Goal: Task Accomplishment & Management: Manage account settings

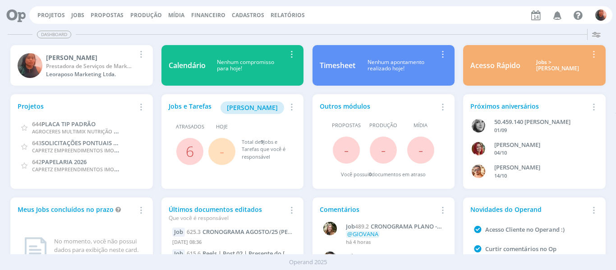
click at [194, 149] on span "6" at bounding box center [189, 151] width 27 height 27
click at [191, 150] on link "6" at bounding box center [190, 151] width 8 height 19
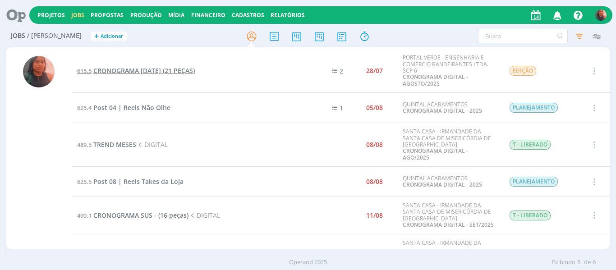
click at [169, 71] on span "CRONOGRAMA [DATE] (21 PEÇAS)" at bounding box center [143, 70] width 101 height 9
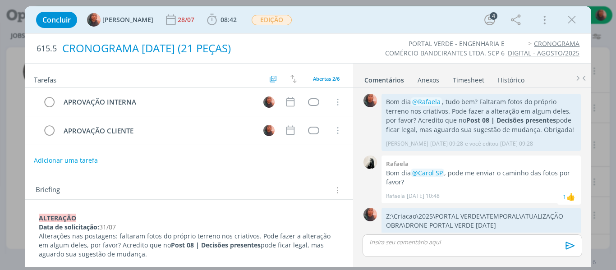
scroll to position [325, 0]
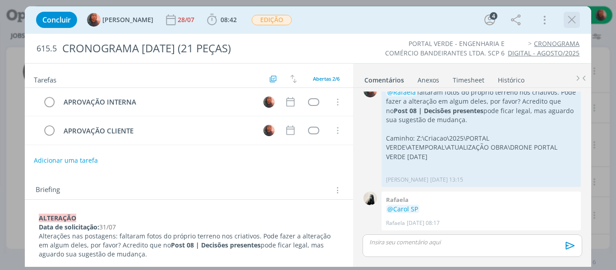
click at [578, 20] on icon "dialog" at bounding box center [572, 20] width 14 height 14
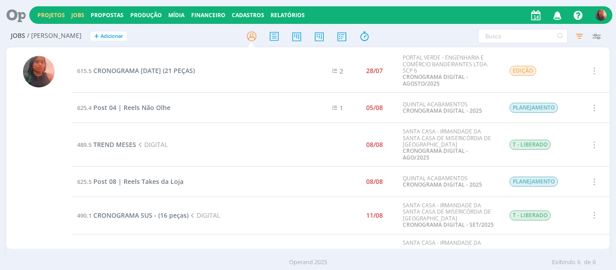
click at [55, 13] on link "Projetos" at bounding box center [51, 15] width 28 height 8
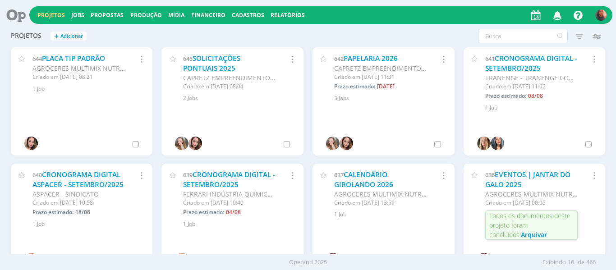
click at [509, 28] on div "Projetos + Adicionar Filtros Filtrar [GEOGRAPHIC_DATA] Status Clientes Selecion…" at bounding box center [308, 36] width 604 height 23
click at [503, 31] on input "text" at bounding box center [523, 36] width 90 height 14
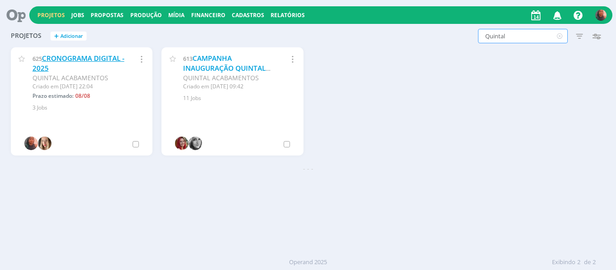
type input "Quintal"
click at [70, 58] on link "CRONOGRAMA DIGITAL - 2025" at bounding box center [78, 63] width 92 height 19
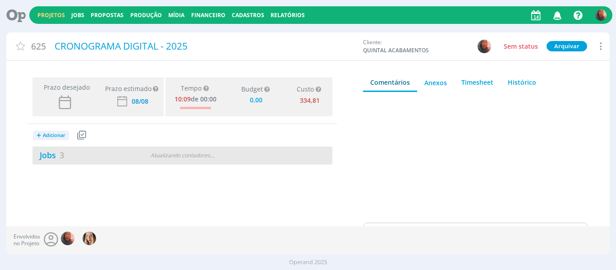
type input "0,00"
click at [161, 160] on div "Jobs 3 2 atrasados" at bounding box center [107, 155] width 150 height 12
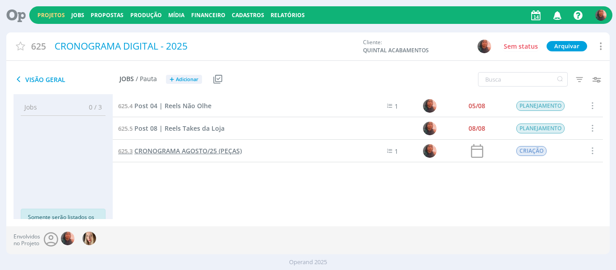
click at [176, 147] on span "CRONOGRAMA AGOSTO/25 (PEÇAS)" at bounding box center [187, 151] width 107 height 9
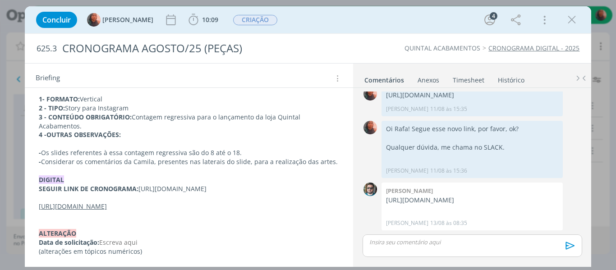
scroll to position [135, 0]
drag, startPoint x: 40, startPoint y: 155, endPoint x: 221, endPoint y: 207, distance: 188.6
click at [221, 207] on div "CRIAÇÃO -12/08/25 1- FORMATO: Vertical 2 - TIPO: Story para Instagram 3 - CONTE…" at bounding box center [189, 166] width 314 height 186
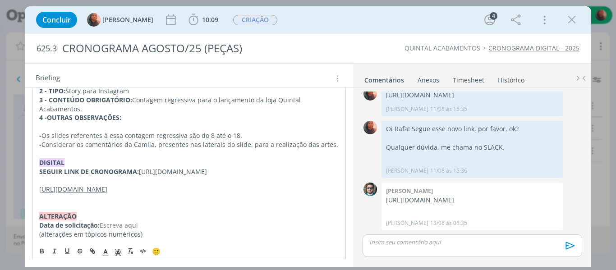
copy div "DIGITAL SEGUIR LINK DE CRONOGRAMA: [URL][DOMAIN_NAME] [URL][DOMAIN_NAME]"
click at [101, 176] on p "SEGUIR LINK DE CRONOGRAMA: [URL][DOMAIN_NAME]" at bounding box center [189, 171] width 300 height 9
drag, startPoint x: 41, startPoint y: 153, endPoint x: 152, endPoint y: 165, distance: 112.0
click at [152, 165] on div "CRIAÇÃO -12/08/25 1- FORMATO: Vertical 2 - TIPO: Story para Instagram 3 - CONTE…" at bounding box center [189, 149] width 314 height 186
copy div "DIGITAL SEGUIR LINK DE CRONOGRAMA:"
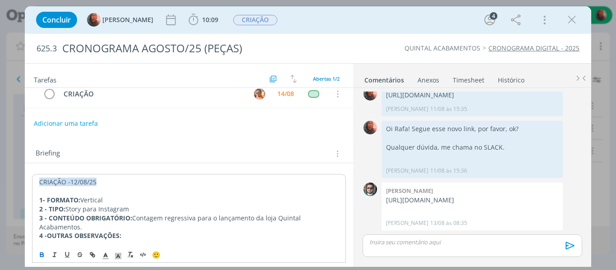
scroll to position [0, 0]
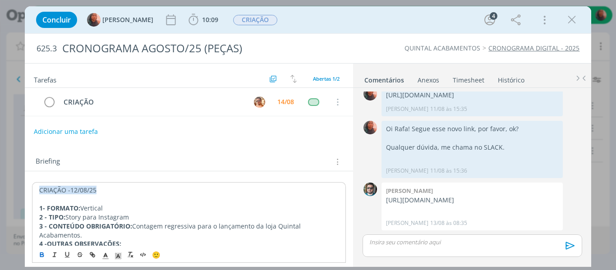
click at [41, 186] on span "CRIAÇÃO -12/08/25" at bounding box center [67, 190] width 57 height 9
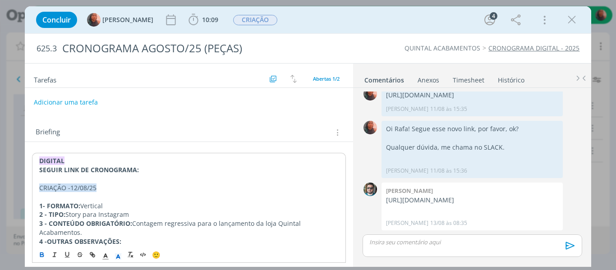
scroll to position [45, 0]
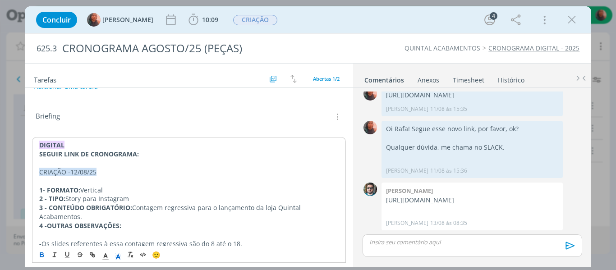
click at [148, 155] on p "SEGUIR LINK DE CRONOGRAMA:" at bounding box center [189, 154] width 300 height 9
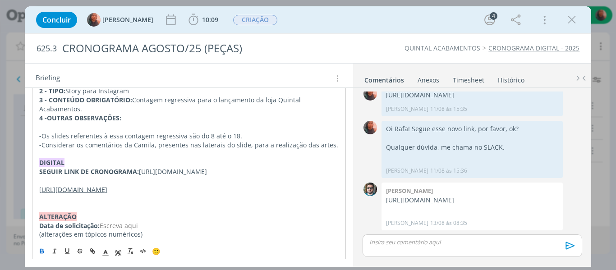
scroll to position [180, 0]
click at [101, 185] on u "[URL][DOMAIN_NAME]" at bounding box center [73, 189] width 68 height 9
copy u "[URL][DOMAIN_NAME]"
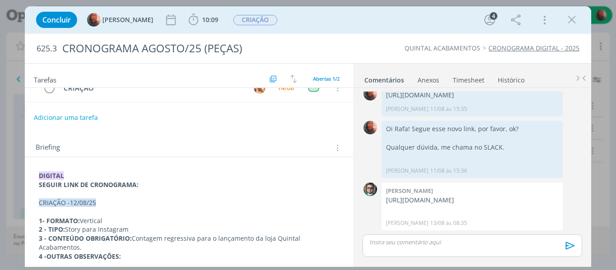
scroll to position [0, 0]
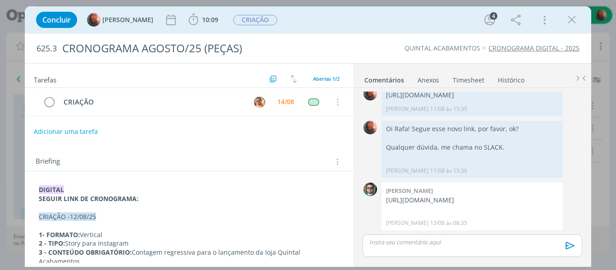
click at [66, 202] on strong "SEGUIR LINK DE CRONOGRAMA:" at bounding box center [89, 198] width 100 height 9
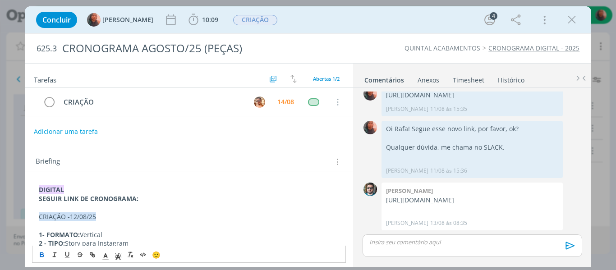
click at [149, 200] on p "SEGUIR LINK DE CRONOGRAMA:" at bounding box center [189, 198] width 301 height 9
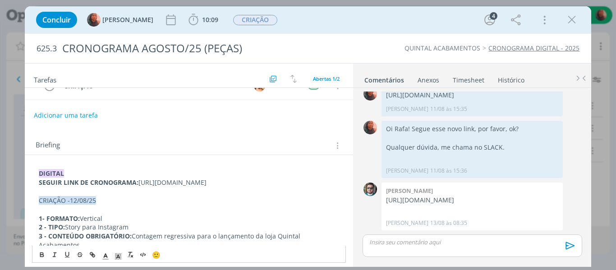
scroll to position [45, 0]
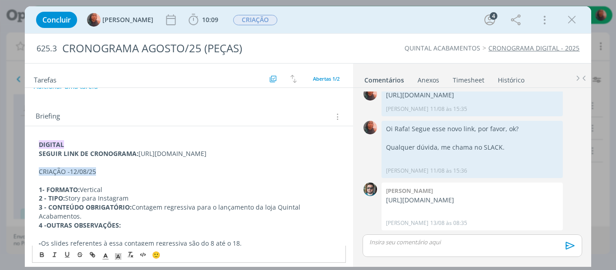
click at [75, 176] on span "CRIAÇÃO -12/08/25" at bounding box center [67, 171] width 57 height 9
drag, startPoint x: 40, startPoint y: 189, endPoint x: 105, endPoint y: 185, distance: 65.0
click at [105, 176] on p "CRIAÇÃO -12/08/25" at bounding box center [189, 171] width 301 height 9
click at [89, 156] on strong "SEGUIR LINK DE CRONOGRAMA:" at bounding box center [89, 153] width 100 height 9
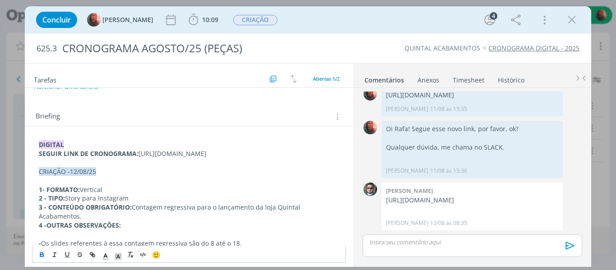
click at [71, 139] on div "DIGITAL SEGUIR LINK DE CRONOGRAMA: [URL][DOMAIN_NAME] CRIAÇÃO -12/08/25 1- FORM…" at bounding box center [189, 243] width 314 height 212
click at [194, 158] on p "SEGUIR LINK DE CRONOGRAMA: [URL][DOMAIN_NAME]" at bounding box center [189, 153] width 301 height 9
click at [165, 152] on p "SEGUIR LINK DE CRONOGRAMA: [URL][DOMAIN_NAME]" at bounding box center [189, 153] width 301 height 9
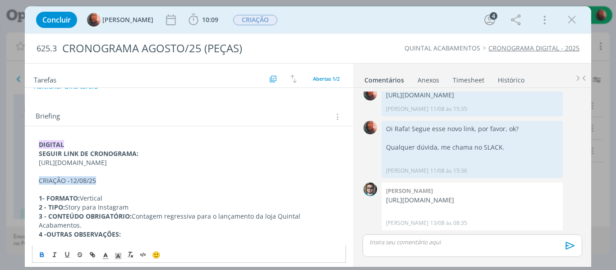
click at [149, 167] on p "﻿ [URL][DOMAIN_NAME]" at bounding box center [189, 162] width 301 height 9
click at [149, 167] on p "[URL][DOMAIN_NAME]" at bounding box center [189, 162] width 301 height 9
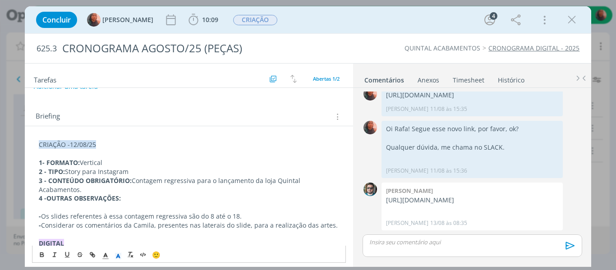
click at [130, 164] on p "1- FORMATO: Vertical" at bounding box center [189, 162] width 301 height 9
drag, startPoint x: 39, startPoint y: 144, endPoint x: 101, endPoint y: 149, distance: 62.0
click at [101, 149] on p "CRIAÇÃO -12/08/25" at bounding box center [189, 144] width 301 height 9
copy span "CRIAÇÃO -12/08/25"
click at [55, 134] on div "CRIAÇÃO -12/08/25 1- FORMATO: Vertical 2 - TIPO: Story para Instagram 3 - CONTE…" at bounding box center [189, 234] width 329 height 217
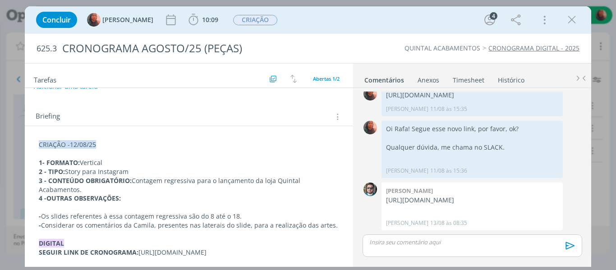
click at [40, 144] on span "CRIAÇÃO -12/08/25" at bounding box center [67, 144] width 57 height 9
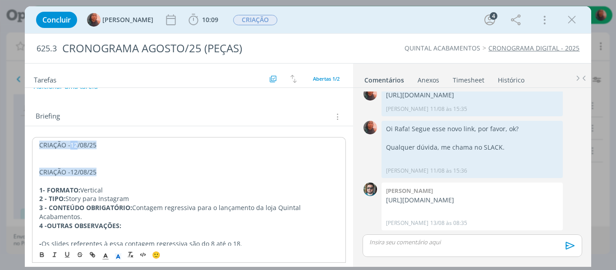
drag, startPoint x: 70, startPoint y: 144, endPoint x: 77, endPoint y: 143, distance: 6.5
click at [77, 143] on span "CRIAÇÃO -12/08/25" at bounding box center [67, 145] width 57 height 9
click at [98, 141] on p "CRIAÇÃO -14/08/25" at bounding box center [189, 145] width 300 height 9
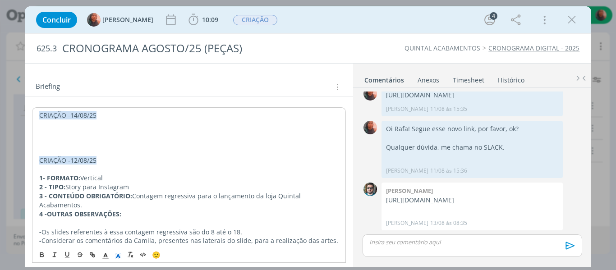
scroll to position [90, 0]
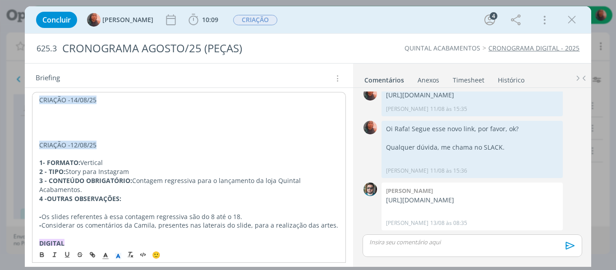
click at [83, 188] on p "3 - CONTEÚDO OBRIGATÓRIO: Contagem regressiva para o lançamento da loja Quintal…" at bounding box center [189, 185] width 300 height 18
click at [123, 199] on p "4 -OUTRAS OBSERVAÇÕES:" at bounding box center [189, 198] width 300 height 9
click at [57, 118] on p "dialog" at bounding box center [189, 118] width 300 height 9
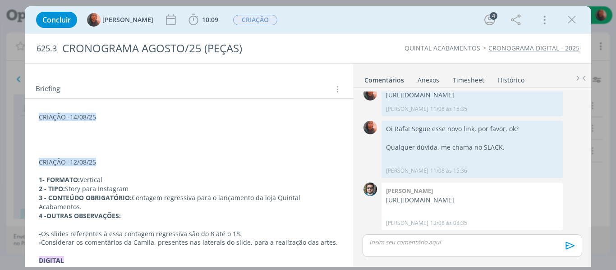
scroll to position [62, 0]
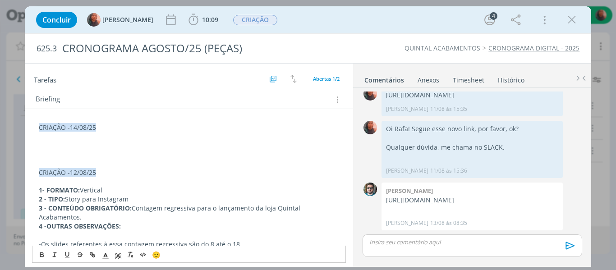
click at [67, 138] on p "dialog" at bounding box center [189, 136] width 301 height 9
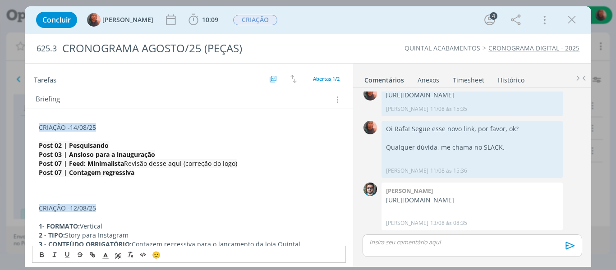
click at [55, 189] on p "dialog" at bounding box center [189, 190] width 301 height 9
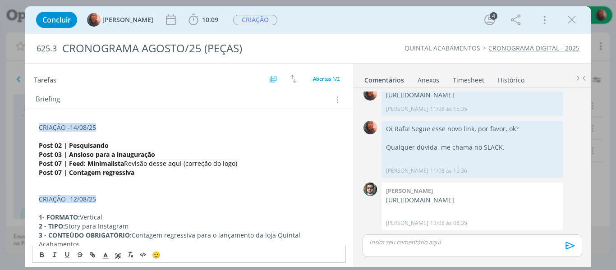
click at [125, 165] on span "Revisão desse aqui (correção do logo)" at bounding box center [180, 163] width 113 height 9
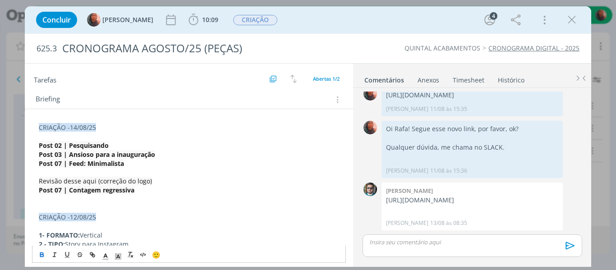
click at [98, 122] on div "CRIAÇÃO -14/08/25 Post 02 | Pesquisando Post 03 | Ansioso para a inauguração Po…" at bounding box center [189, 257] width 314 height 275
click at [96, 206] on p "dialog" at bounding box center [189, 208] width 301 height 9
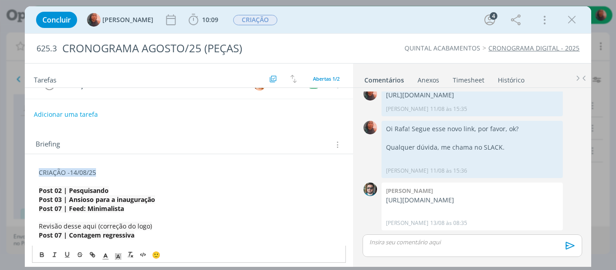
scroll to position [0, 0]
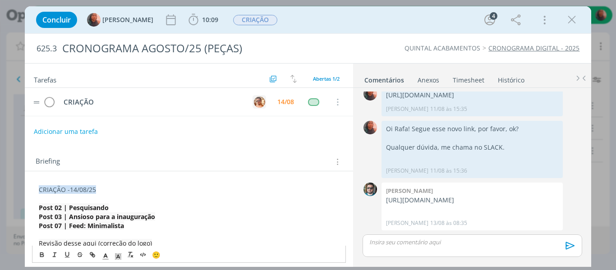
click at [255, 103] on img "dialog" at bounding box center [259, 101] width 11 height 11
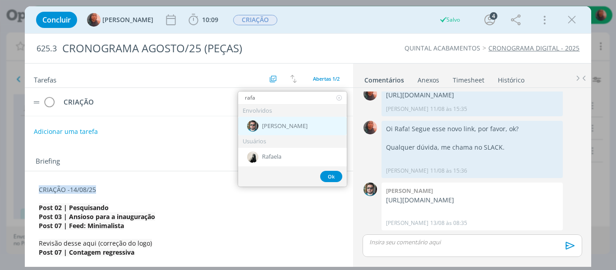
type input "rafa"
click at [279, 123] on span "[PERSON_NAME]" at bounding box center [285, 126] width 46 height 7
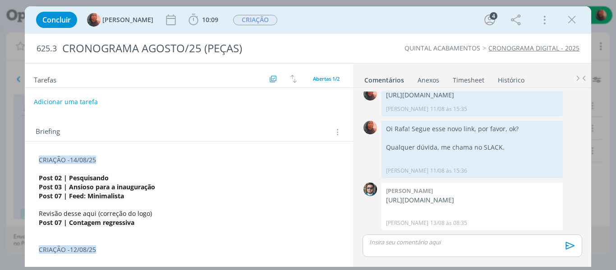
scroll to position [45, 0]
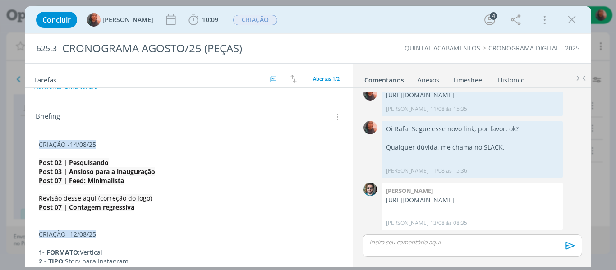
click at [159, 211] on p "Post 07 | Contagem regressiva" at bounding box center [189, 207] width 301 height 9
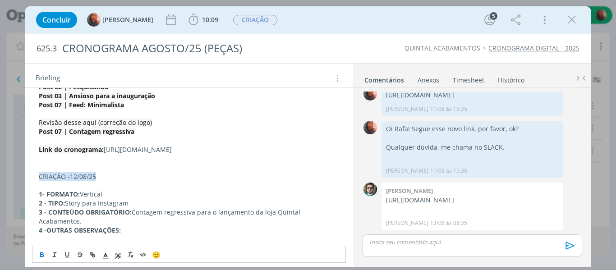
scroll to position [76, 0]
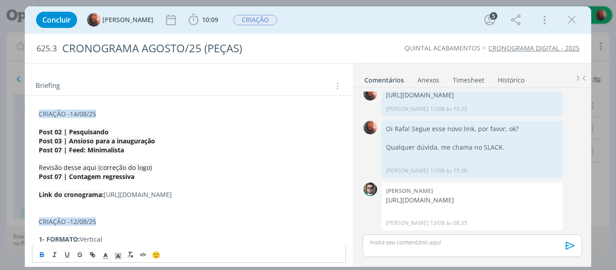
drag, startPoint x: 37, startPoint y: 135, endPoint x: 106, endPoint y: 197, distance: 92.6
click at [106, 197] on div "CRIAÇÃO -14/08/25 Post 02 | Pesquisando Post 03 | Ansioso para a inauguração Po…" at bounding box center [189, 252] width 314 height 293
click at [118, 257] on line "dialog" at bounding box center [118, 257] width 2 height 0
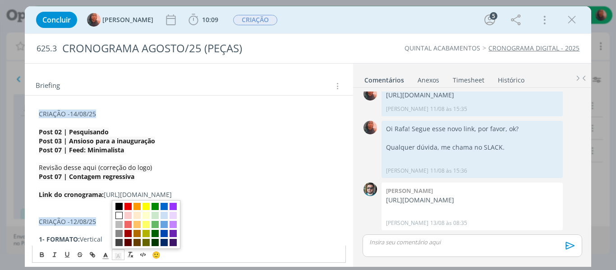
click at [121, 215] on span "dialog" at bounding box center [118, 215] width 7 height 7
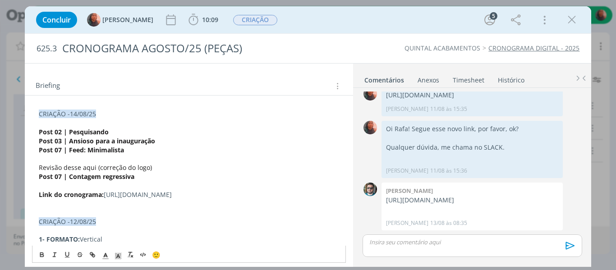
click at [120, 192] on p "Link do cronograma: [URL][DOMAIN_NAME]" at bounding box center [189, 194] width 301 height 9
drag, startPoint x: 39, startPoint y: 130, endPoint x: 110, endPoint y: 193, distance: 94.5
click at [110, 193] on div "CRIAÇÃO -14/08/25 Post 02 | Pesquisando Post 03 | Ansioso para a inauguração Po…" at bounding box center [189, 252] width 314 height 293
click at [110, 193] on p "Link do cronograma: [URL][DOMAIN_NAME]" at bounding box center [189, 194] width 301 height 9
click at [151, 166] on p "Revisão desse aqui (correção do logo)" at bounding box center [189, 167] width 301 height 9
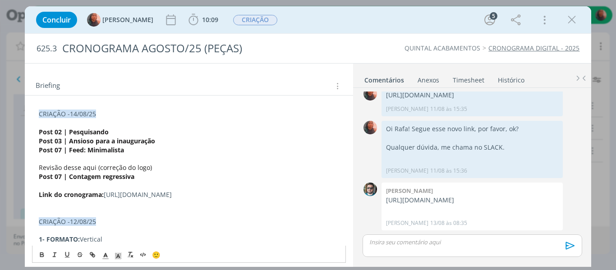
scroll to position [0, 0]
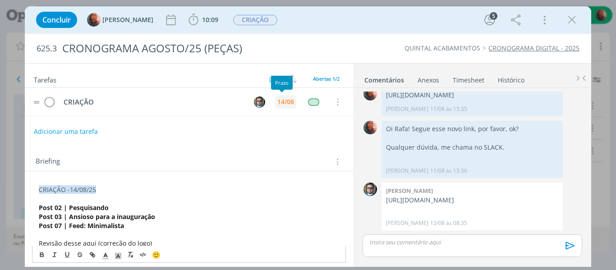
click at [284, 99] on div "14/08" at bounding box center [285, 102] width 17 height 6
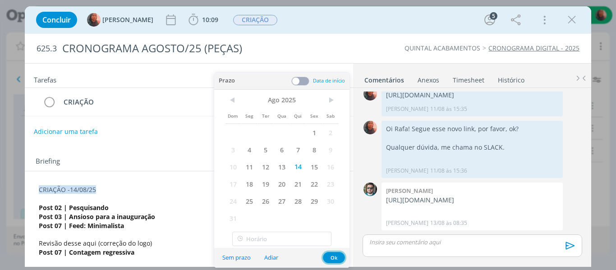
click at [338, 255] on button "Ok" at bounding box center [334, 257] width 22 height 11
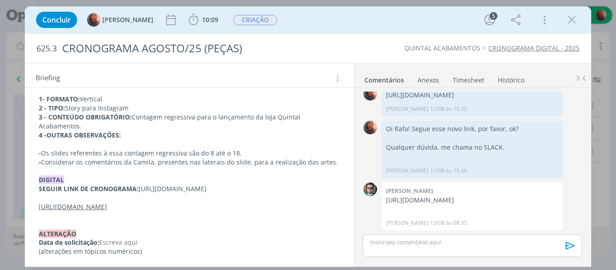
scroll to position [261, 0]
click at [125, 184] on p "SEGUIR LINK DE CRONOGRAMA: [URL][DOMAIN_NAME]" at bounding box center [189, 188] width 301 height 9
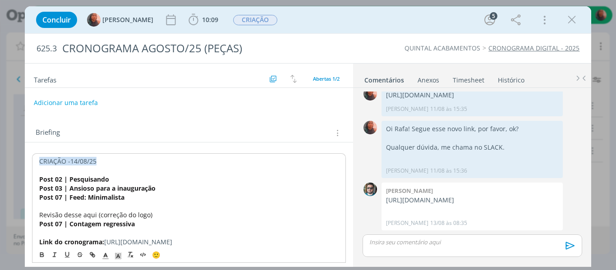
scroll to position [0, 0]
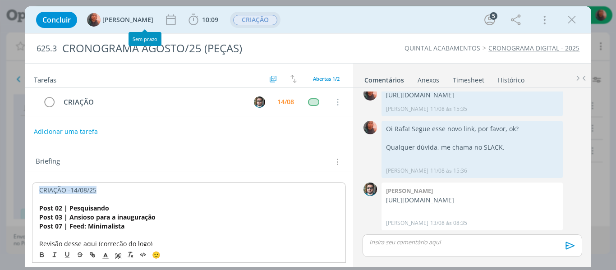
click at [233, 23] on span "CRIAÇÃO" at bounding box center [255, 20] width 44 height 10
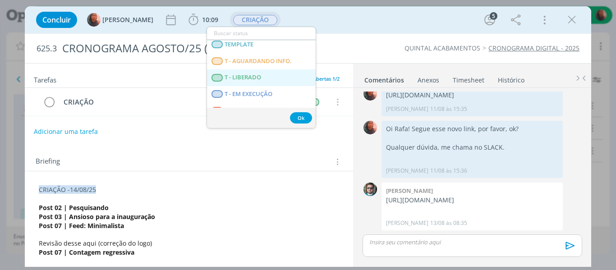
scroll to position [213, 0]
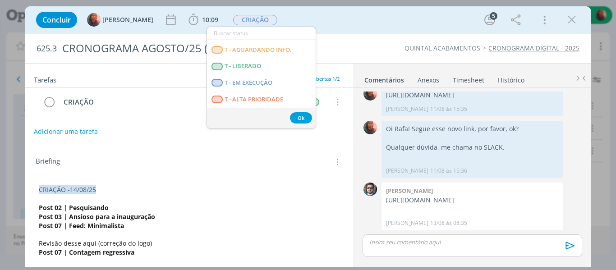
click at [272, 11] on div "Concluir Carol SP 10:09 Iniciar Apontar Data * [DATE] Horas * 00:00 Tarefa Sele…" at bounding box center [308, 20] width 553 height 22
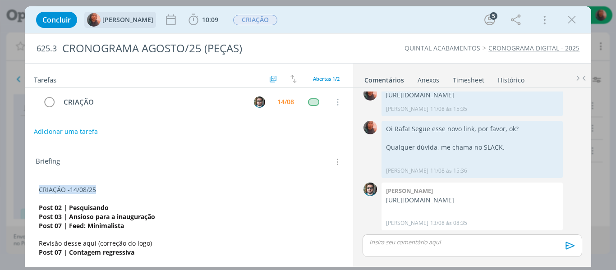
click at [93, 21] on img "dialog" at bounding box center [94, 20] width 14 height 14
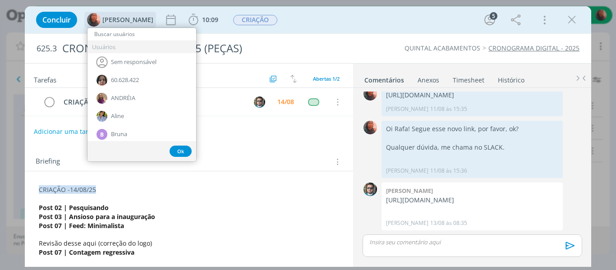
click at [94, 20] on img "dialog" at bounding box center [94, 20] width 14 height 14
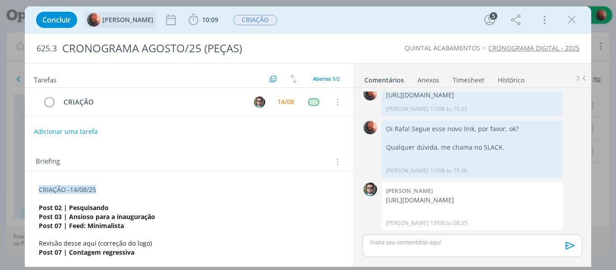
click at [94, 20] on img "dialog" at bounding box center [94, 20] width 14 height 14
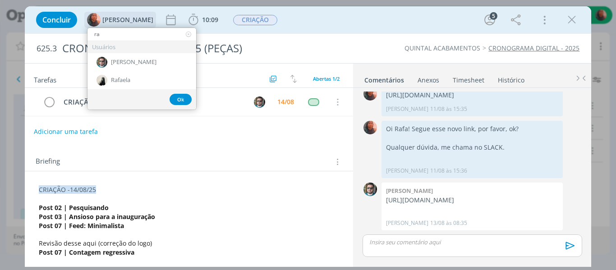
scroll to position [0, 0]
type input "ra"
click at [147, 55] on div "[PERSON_NAME]" at bounding box center [141, 62] width 109 height 18
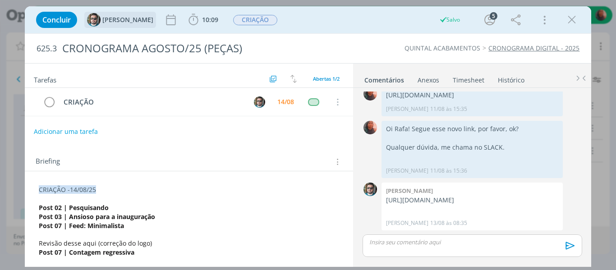
click at [110, 217] on strong "Post 03 | Ansioso para a inauguração" at bounding box center [97, 216] width 116 height 9
click at [109, 213] on strong "Post 03 | Ansioso para a inauguração" at bounding box center [97, 217] width 116 height 9
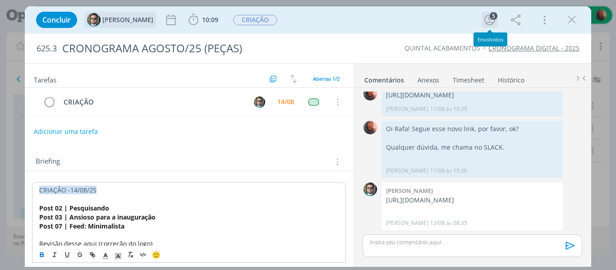
click at [492, 14] on div "5" at bounding box center [494, 16] width 8 height 8
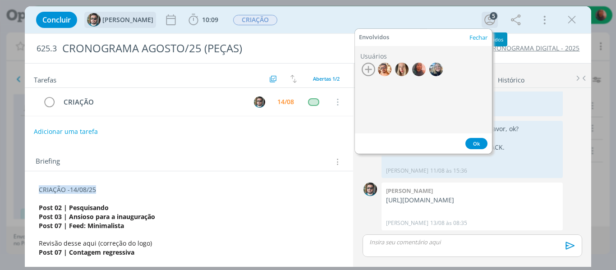
click at [492, 15] on div "5" at bounding box center [494, 16] width 8 height 8
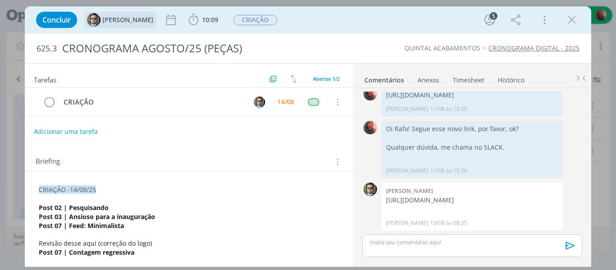
scroll to position [45, 0]
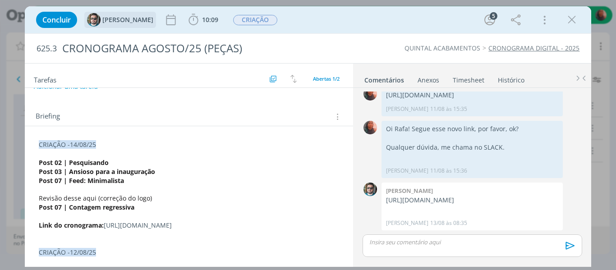
click at [90, 230] on p "Link do cronograma: [URL][DOMAIN_NAME]" at bounding box center [189, 225] width 301 height 9
click at [140, 230] on p "Link do cronograma: [URL][DOMAIN_NAME]" at bounding box center [189, 225] width 300 height 9
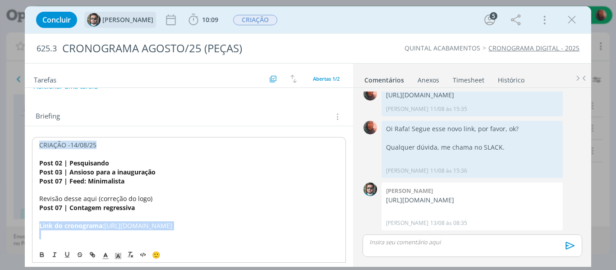
click at [140, 230] on p "Link do cronograma: [URL][DOMAIN_NAME]" at bounding box center [189, 225] width 300 height 9
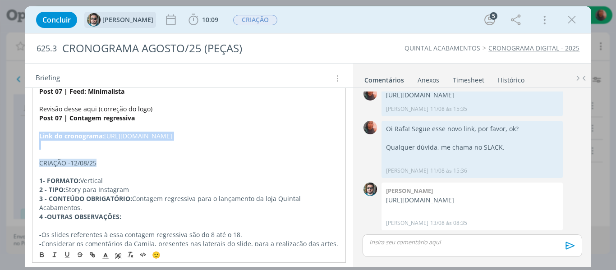
scroll to position [135, 0]
click at [217, 149] on p "dialog" at bounding box center [189, 144] width 300 height 9
click at [225, 140] on p "Link do cronograma: [URL][DOMAIN_NAME]" at bounding box center [189, 135] width 300 height 9
drag, startPoint x: 41, startPoint y: 144, endPoint x: 221, endPoint y: 150, distance: 180.4
click at [221, 140] on p "Link do cronograma: [URL][DOMAIN_NAME]" at bounding box center [189, 135] width 300 height 9
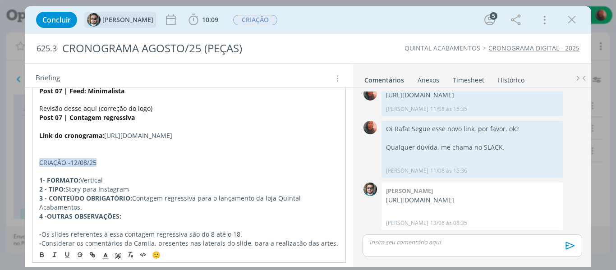
click at [221, 140] on p "Link do cronograma: [URL][DOMAIN_NAME]" at bounding box center [189, 135] width 300 height 9
click at [193, 140] on p "Link do cronograma: [URL][DOMAIN_NAME]" at bounding box center [189, 135] width 300 height 9
drag, startPoint x: 40, startPoint y: 145, endPoint x: 237, endPoint y: 158, distance: 197.4
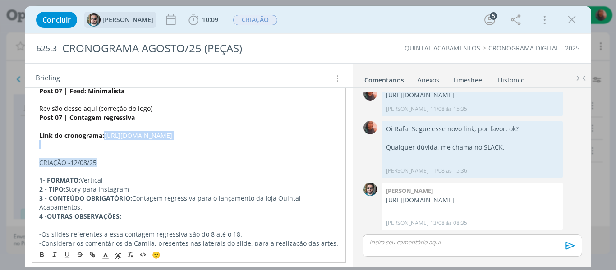
click at [237, 158] on div "CRIAÇÃO -14/08/25 Post 02 | Pesquisando Post 03 | Ansioso para a inauguração Po…" at bounding box center [189, 193] width 314 height 293
copy p "[URL][DOMAIN_NAME]"
click at [114, 140] on p "Link do cronograma: [URL][DOMAIN_NAME]" at bounding box center [189, 135] width 301 height 9
click at [113, 140] on p "Link do cronograma: [URL][DOMAIN_NAME]" at bounding box center [189, 135] width 301 height 9
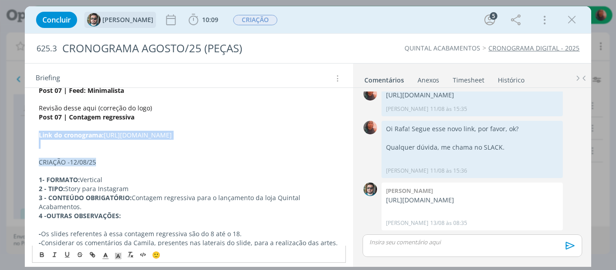
click at [113, 140] on p "Link do cronograma: [URL][DOMAIN_NAME]" at bounding box center [189, 135] width 301 height 9
click at [46, 140] on p "Link do cronograma: [URL][DOMAIN_NAME]" at bounding box center [189, 135] width 301 height 9
drag, startPoint x: 38, startPoint y: 146, endPoint x: 256, endPoint y: 164, distance: 218.5
click at [256, 164] on div "CRIAÇÃO -14/08/25 Post 02 | Pesquisando Post 03 | Ansioso para a inauguração Po…" at bounding box center [189, 193] width 314 height 293
drag, startPoint x: 138, startPoint y: 148, endPoint x: 128, endPoint y: 262, distance: 114.4
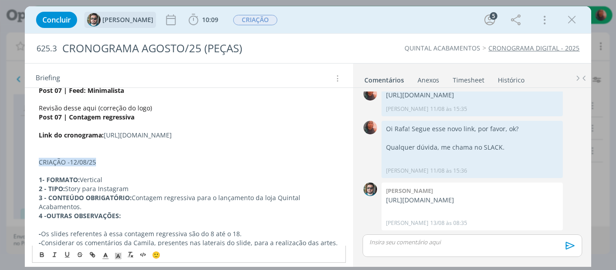
click at [128, 262] on div "🙂" at bounding box center [188, 254] width 313 height 17
click at [91, 253] on icon "dialog" at bounding box center [92, 254] width 7 height 7
click at [136, 140] on p "Link do cronograma: [URL][DOMAIN_NAME]" at bounding box center [189, 135] width 301 height 9
drag, startPoint x: 226, startPoint y: 155, endPoint x: 36, endPoint y: 145, distance: 190.5
click at [36, 145] on div "CRIAÇÃO -14/08/25 Post 02 | Pesquisando Post 03 | Ansioso para a inauguração Po…" at bounding box center [189, 193] width 314 height 293
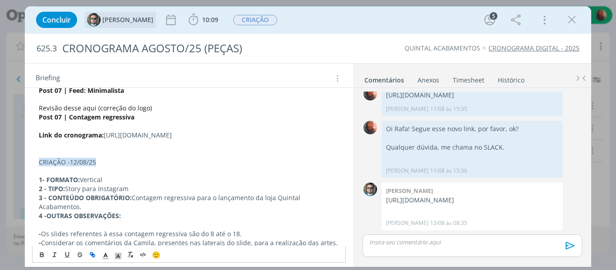
click at [92, 256] on icon "dialog" at bounding box center [92, 254] width 7 height 7
click at [237, 172] on link "dialog" at bounding box center [234, 170] width 26 height 9
click at [235, 158] on p "dialog" at bounding box center [189, 153] width 301 height 9
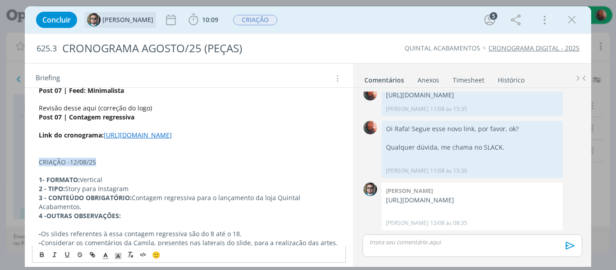
click at [233, 140] on p "Link do cronograma: [URL][DOMAIN_NAME]" at bounding box center [189, 135] width 301 height 9
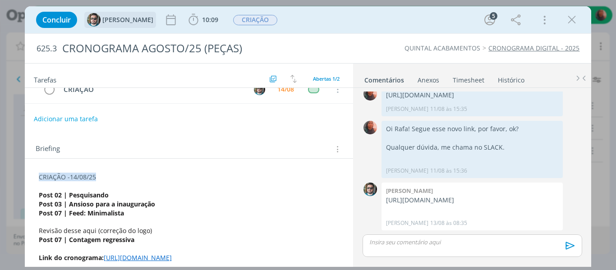
scroll to position [0, 0]
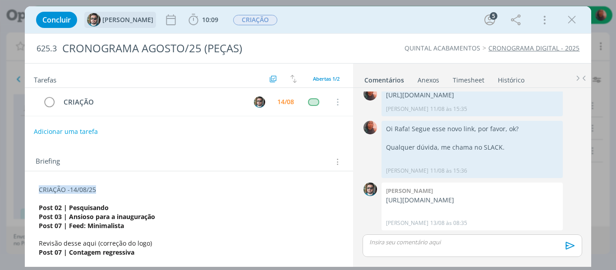
click at [88, 191] on span "CRIAÇÃO -14/08/25" at bounding box center [67, 189] width 57 height 9
click at [41, 254] on icon "dialog" at bounding box center [41, 254] width 7 height 7
click at [88, 229] on strong "Post 07 | Feed: Minimalista" at bounding box center [81, 225] width 85 height 9
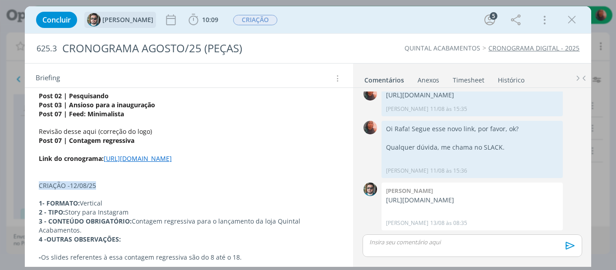
scroll to position [135, 0]
